Goal: Find specific page/section: Find specific page/section

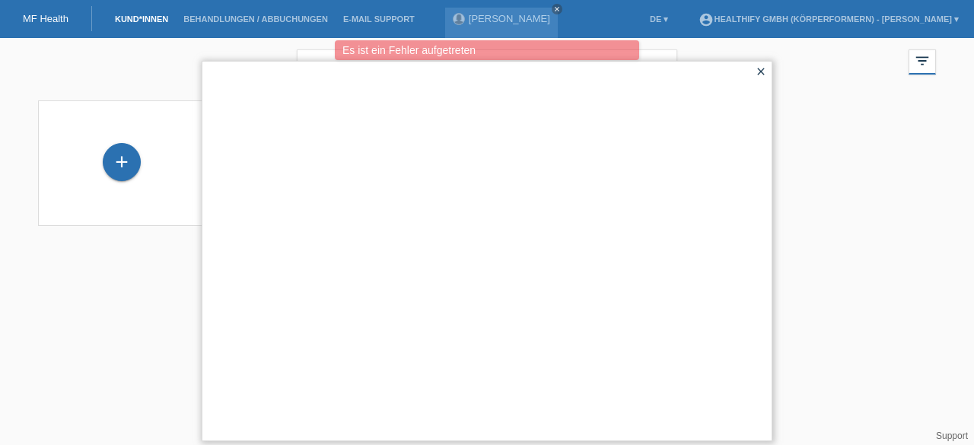
click at [758, 69] on icon "close" at bounding box center [761, 71] width 12 height 12
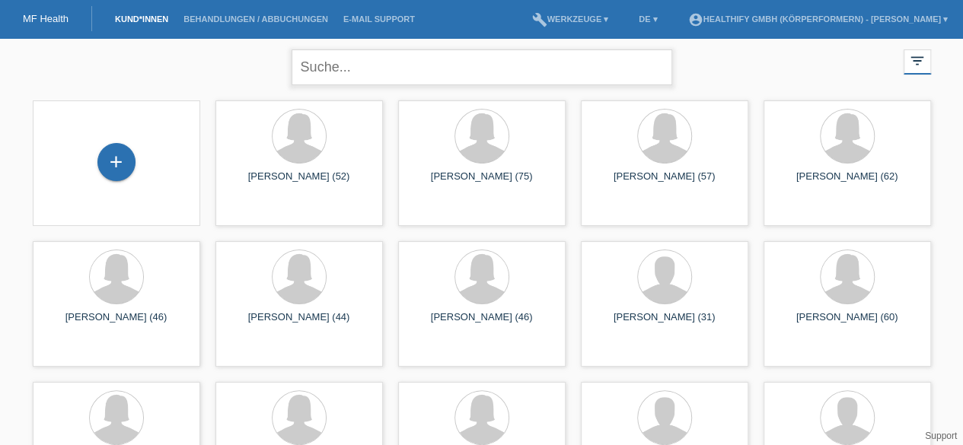
click at [403, 77] on input "text" at bounding box center [482, 67] width 381 height 36
click at [361, 77] on input "ruppel" at bounding box center [482, 67] width 381 height 36
click at [350, 65] on input "ruppel" at bounding box center [482, 67] width 381 height 36
type input "r"
type input "[PERSON_NAME]"
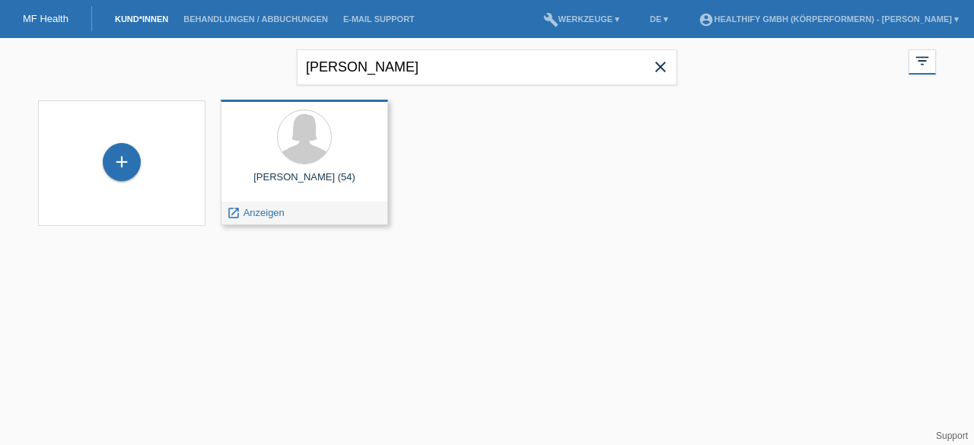
click at [297, 189] on div "Ruppel Ekaterina (54)" at bounding box center [304, 183] width 143 height 24
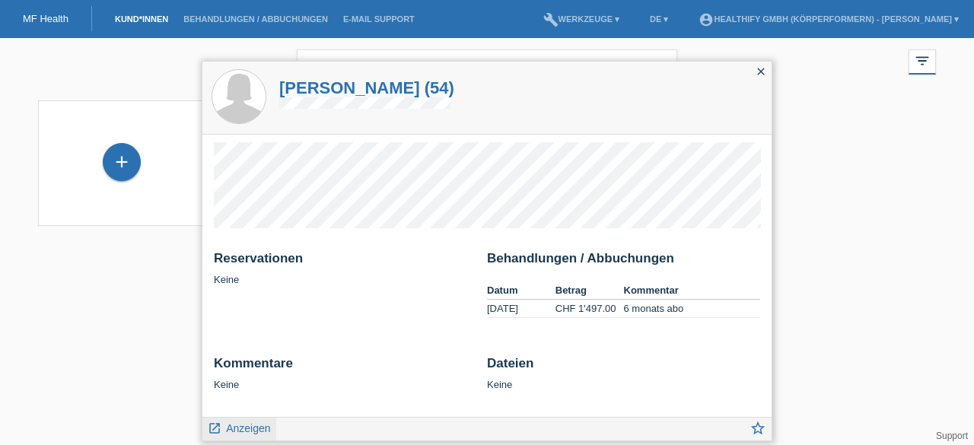
click at [215, 423] on icon "launch" at bounding box center [215, 429] width 14 height 14
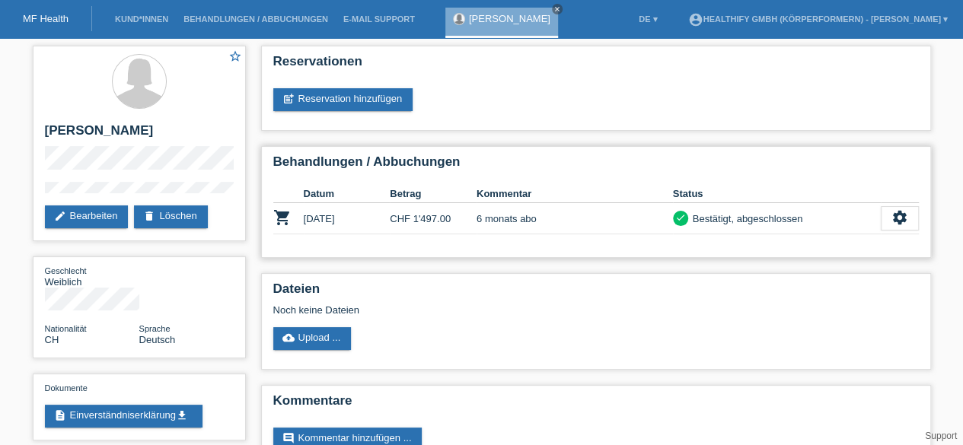
drag, startPoint x: 807, startPoint y: 215, endPoint x: 694, endPoint y: 222, distance: 113.6
click at [694, 222] on div "check Bestätigt, abgeschlossen" at bounding box center [777, 219] width 208 height 16
copy div "Bestätigt, abgeschlossen"
